Goal: Task Accomplishment & Management: Use online tool/utility

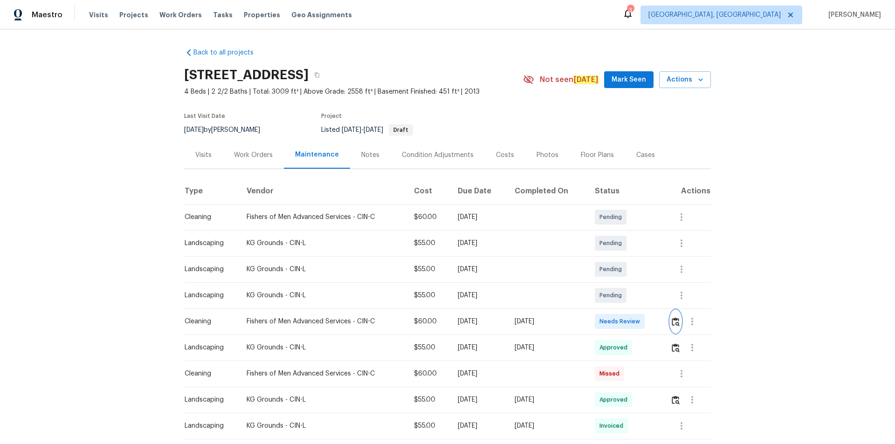
click at [673, 321] on img "button" at bounding box center [675, 321] width 8 height 9
click at [681, 318] on button "button" at bounding box center [692, 321] width 22 height 22
drag, startPoint x: 677, startPoint y: 312, endPoint x: 673, endPoint y: 318, distance: 7.4
click at [677, 314] on div at bounding box center [447, 222] width 895 height 444
click at [670, 322] on button "button" at bounding box center [675, 321] width 11 height 22
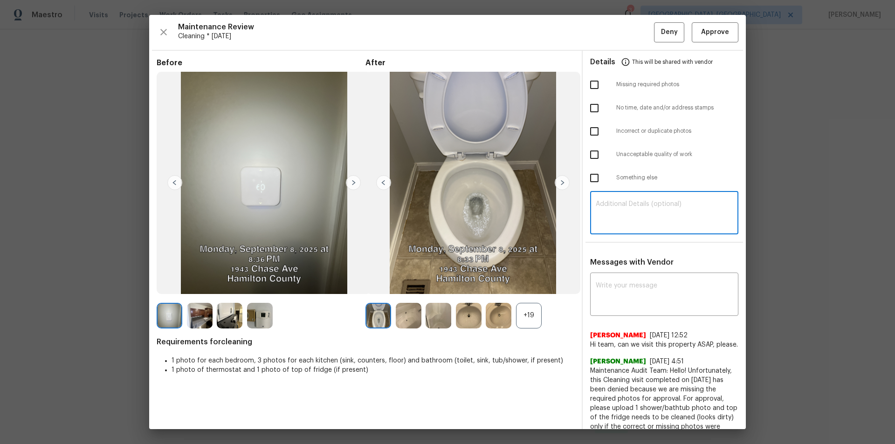
click at [636, 219] on textarea at bounding box center [663, 214] width 137 height 26
paste textarea "Maintenance Audit Team: Hello! Unfortunately this cleaning visit completed on […"
type textarea "Maintenance Audit Team: Hello! Unfortunately this cleaning visit completed on […"
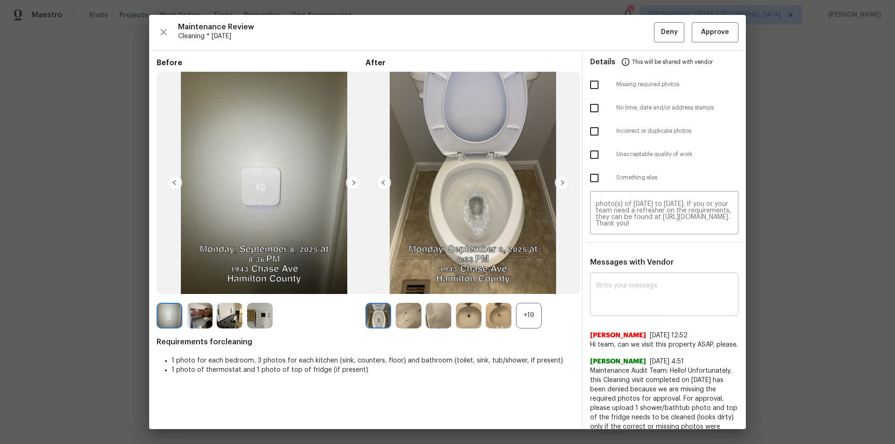
click at [633, 311] on div "x ​" at bounding box center [664, 295] width 148 height 41
click at [627, 299] on textarea at bounding box center [663, 295] width 137 height 26
paste textarea "Maintenance Audit Team: Hello! Unfortunately this cleaning visit completed on […"
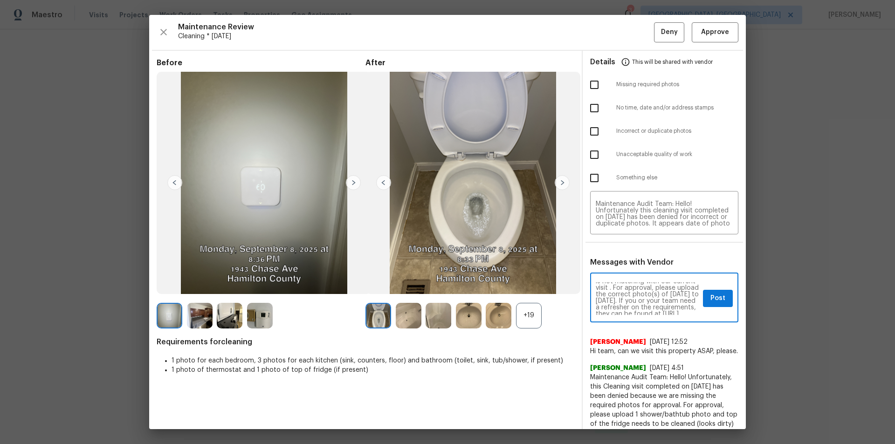
scroll to position [37, 0]
type textarea "Maintenance Audit Team: Hello! Unfortunately this cleaning visit completed on […"
click at [593, 180] on input "checkbox" at bounding box center [594, 178] width 20 height 20
checkbox input "true"
click at [711, 294] on span "Post" at bounding box center [717, 299] width 15 height 12
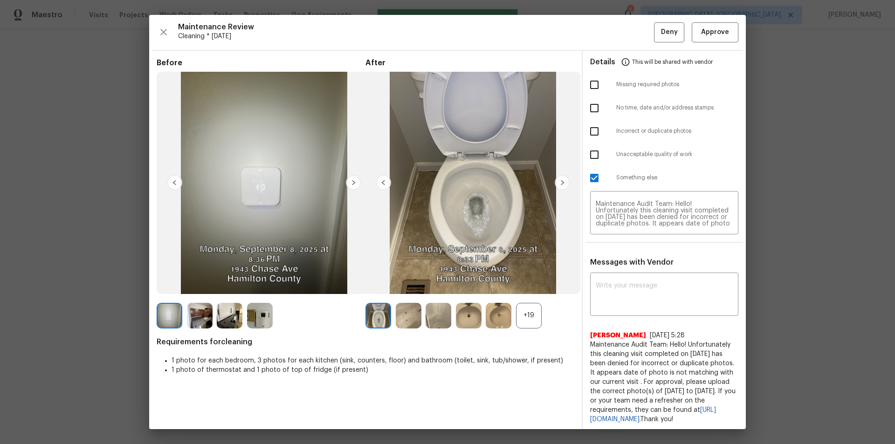
scroll to position [0, 0]
click at [663, 29] on span "Deny" at bounding box center [669, 33] width 17 height 12
